Goal: Task Accomplishment & Management: Manage account settings

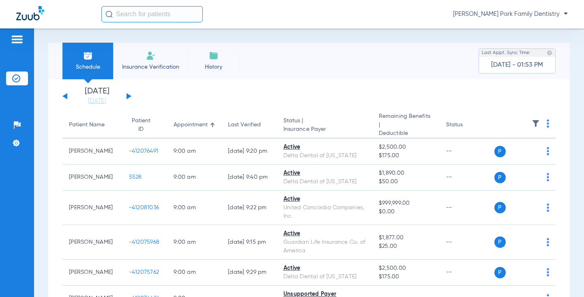
click at [532, 123] on img at bounding box center [536, 123] width 8 height 8
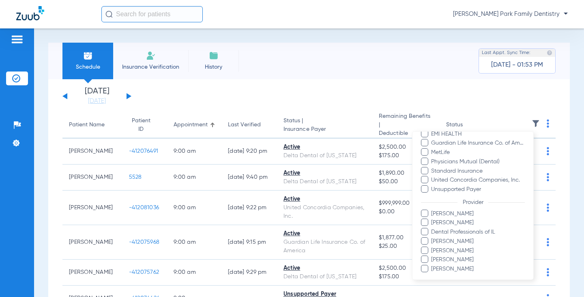
scroll to position [240, 0]
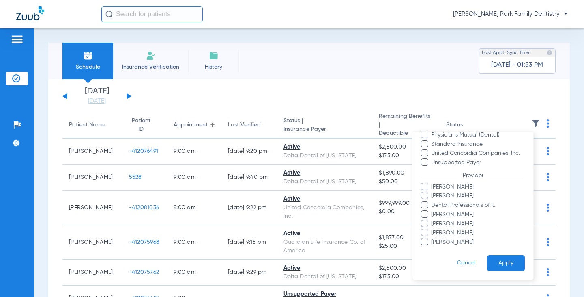
click at [462, 188] on span "[PERSON_NAME]" at bounding box center [478, 186] width 94 height 9
click at [433, 192] on input "[PERSON_NAME]" at bounding box center [433, 192] width 0 height 0
click at [493, 262] on button "Apply" at bounding box center [506, 263] width 38 height 16
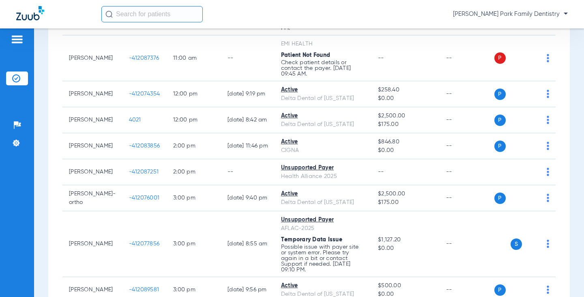
scroll to position [284, 0]
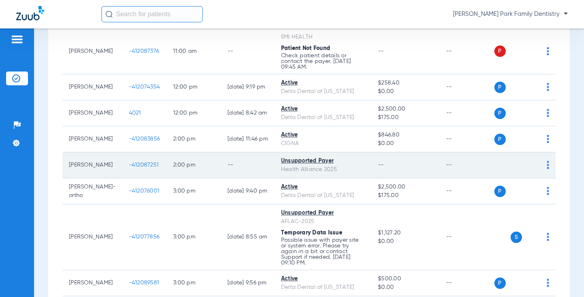
click at [298, 157] on div "Unsupported Payer" at bounding box center [323, 161] width 84 height 9
click at [129, 162] on span "-412087251" at bounding box center [144, 165] width 30 height 6
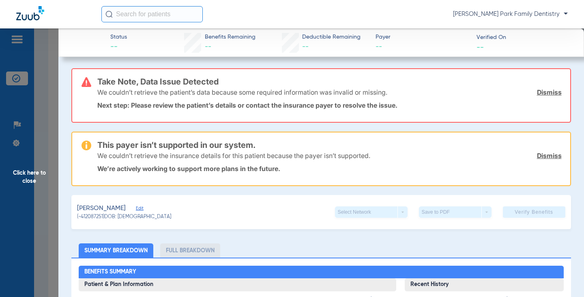
click at [34, 176] on span "Click here to close" at bounding box center [29, 176] width 58 height 297
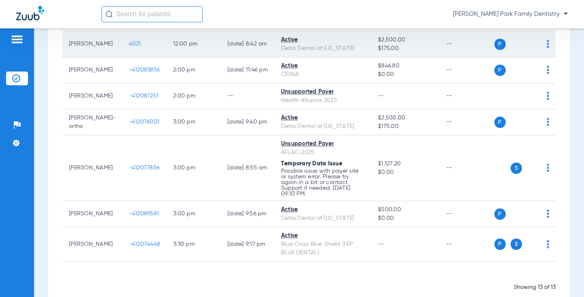
scroll to position [364, 0]
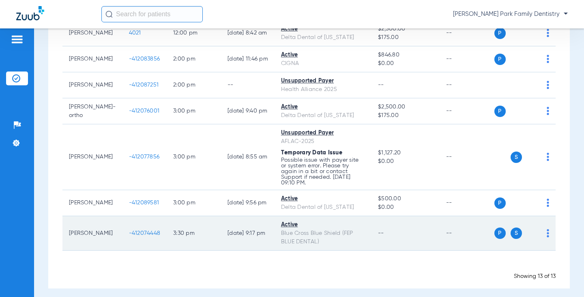
click at [137, 230] on span "-412074448" at bounding box center [145, 233] width 32 height 6
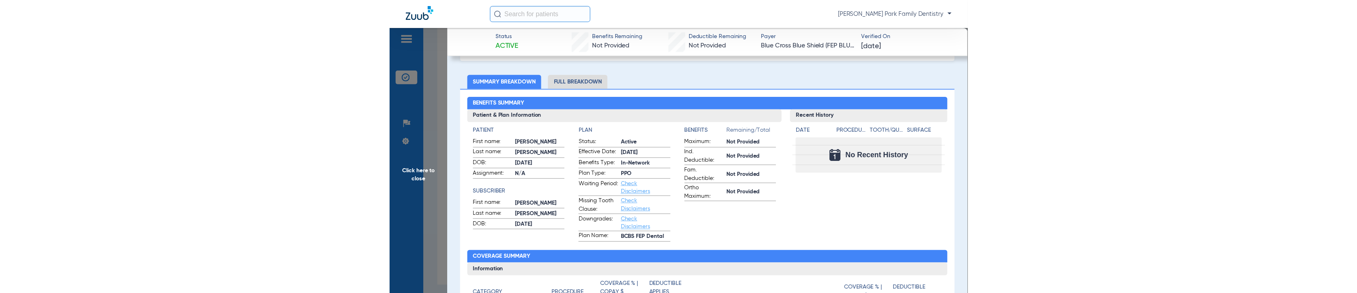
scroll to position [0, 0]
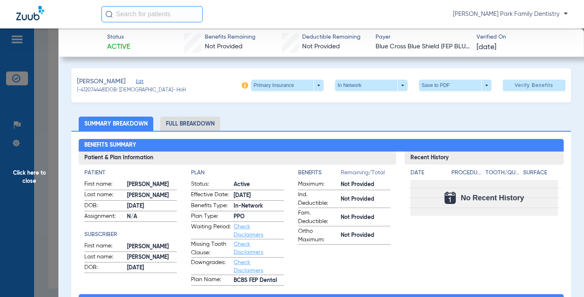
click at [26, 178] on span "Click here to close" at bounding box center [29, 176] width 58 height 297
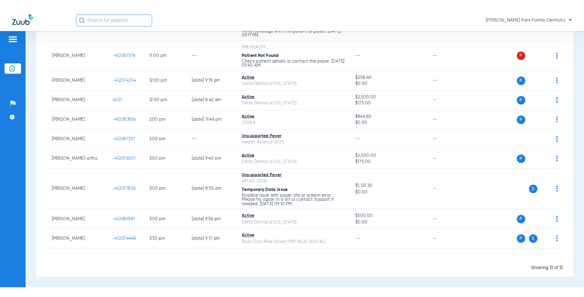
scroll to position [243, 0]
